Goal: Task Accomplishment & Management: Manage account settings

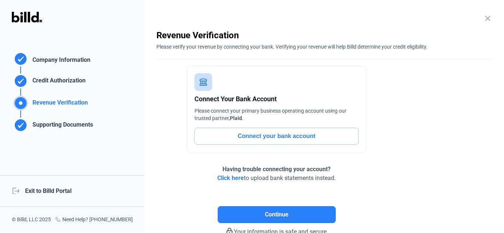
click at [46, 192] on div "logout Exit to Billd Portal" at bounding box center [72, 192] width 145 height 32
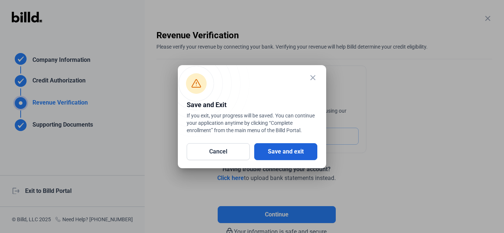
click at [287, 151] on button "Save and exit" at bounding box center [285, 151] width 63 height 17
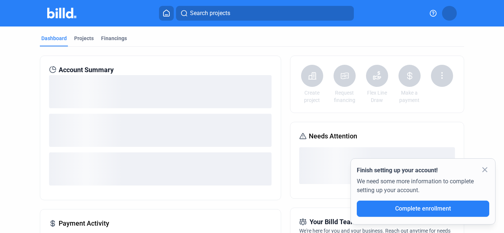
click at [487, 171] on mat-icon "close" at bounding box center [484, 170] width 9 height 9
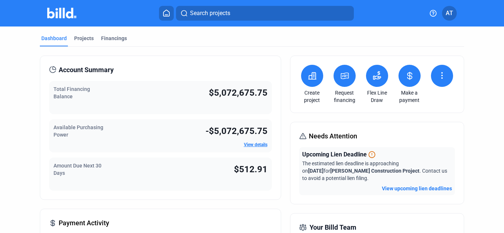
click at [449, 15] on span "AT" at bounding box center [449, 13] width 7 height 9
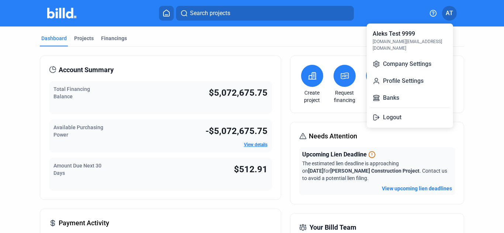
click at [484, 64] on div at bounding box center [252, 116] width 504 height 233
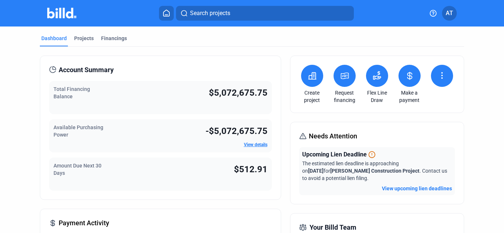
click at [453, 14] on button "AT" at bounding box center [449, 13] width 15 height 15
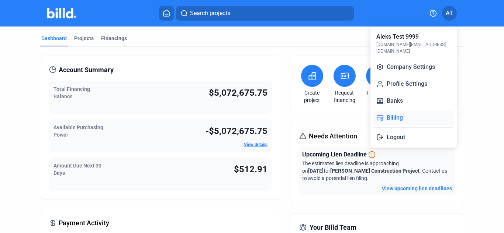
click at [408, 113] on button "Billing" at bounding box center [413, 118] width 80 height 15
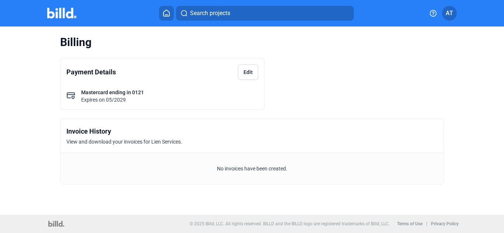
click at [253, 74] on button "Edit" at bounding box center [248, 72] width 20 height 15
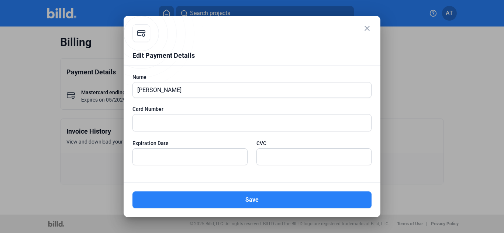
click at [367, 29] on mat-icon "close" at bounding box center [367, 28] width 9 height 9
